Goal: Task Accomplishment & Management: Use online tool/utility

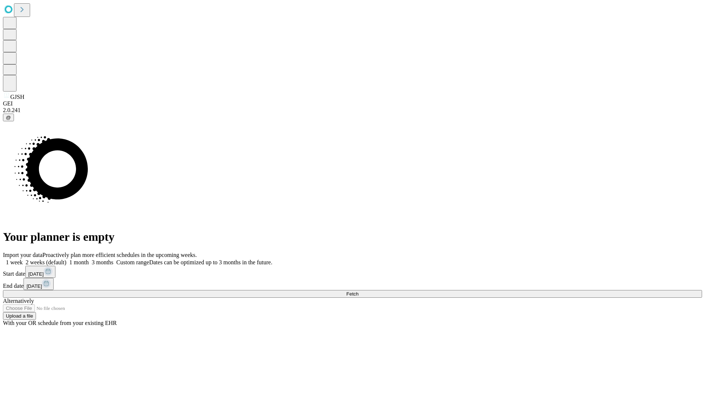
click at [359, 291] on span "Fetch" at bounding box center [352, 294] width 12 height 6
